Goal: Complete application form

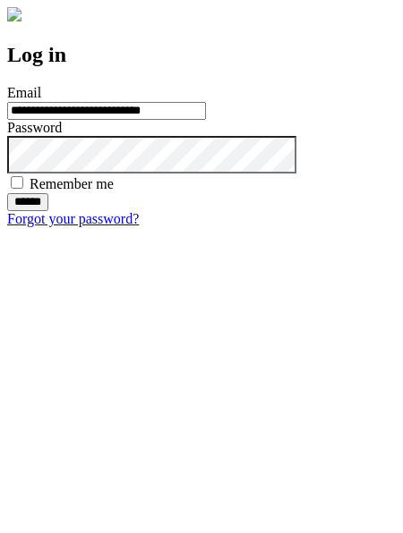
type input "**********"
click at [48, 211] on input "******" at bounding box center [27, 202] width 41 height 18
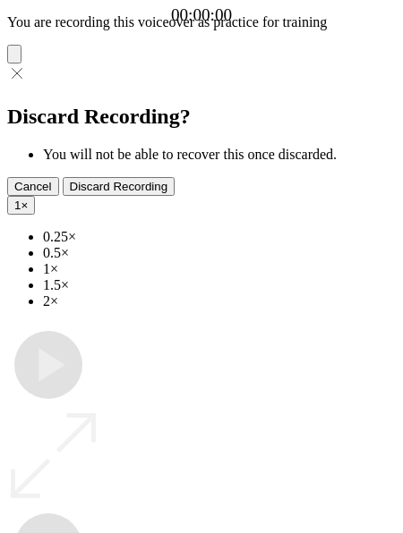
type input "**********"
